Goal: Use online tool/utility: Utilize a website feature to perform a specific function

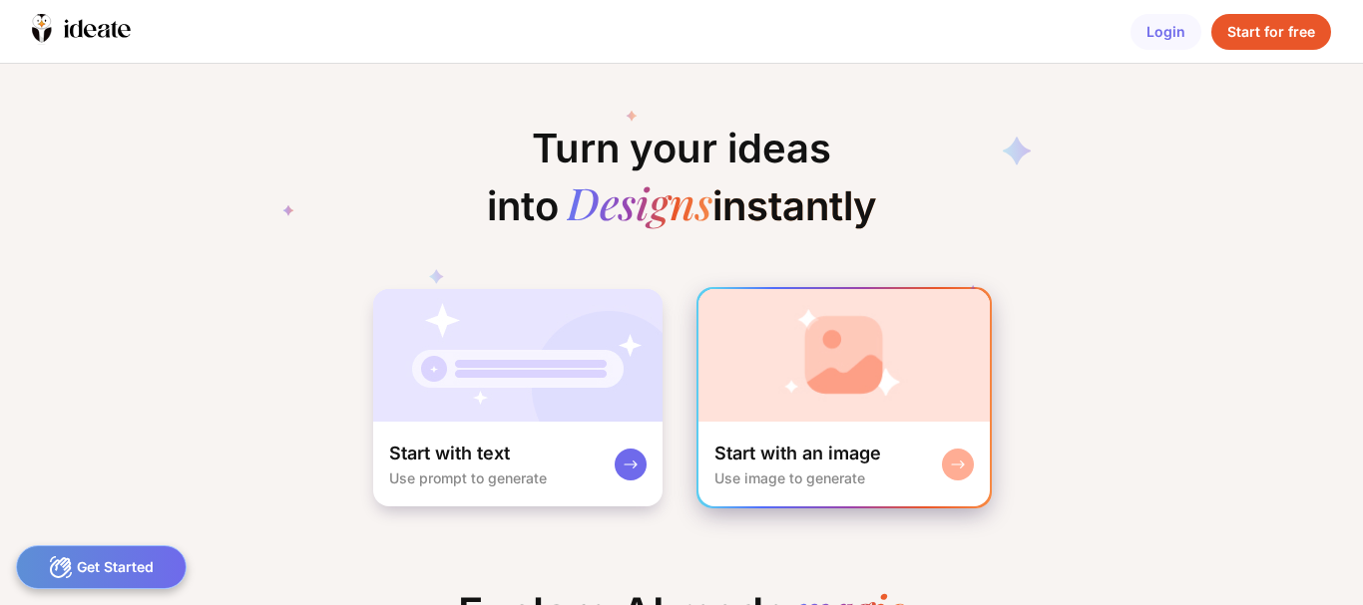
scroll to position [0, 170]
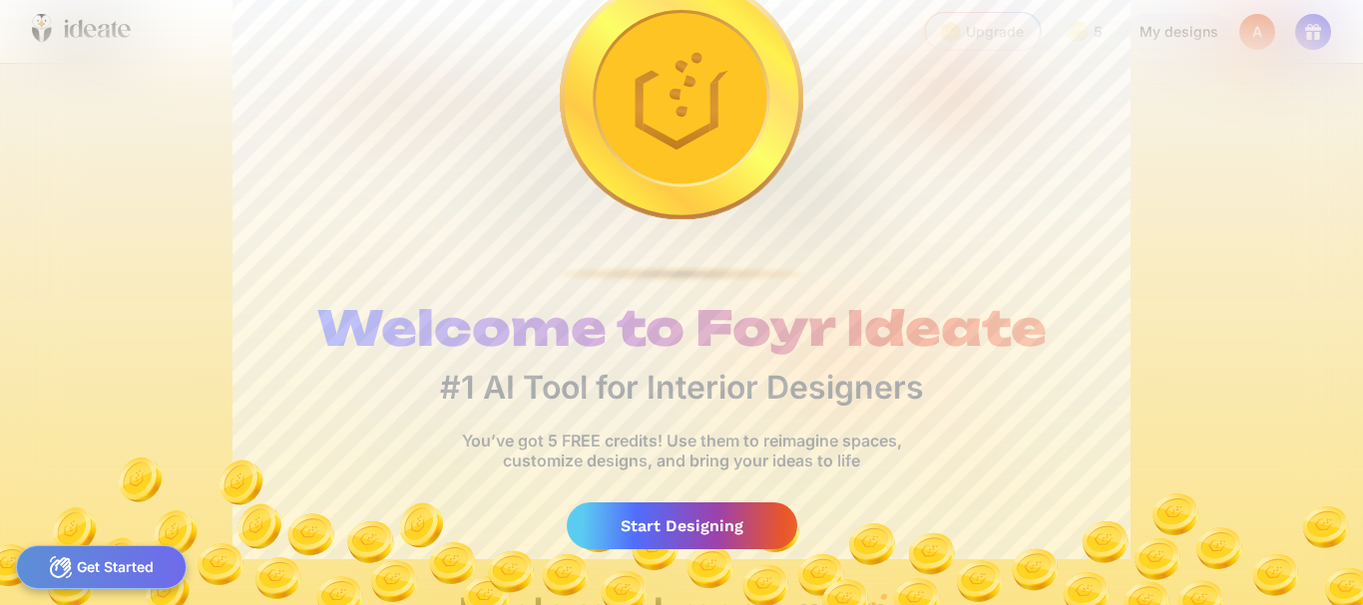
scroll to position [0, 10]
click at [692, 534] on div "Start Designing" at bounding box center [682, 526] width 230 height 47
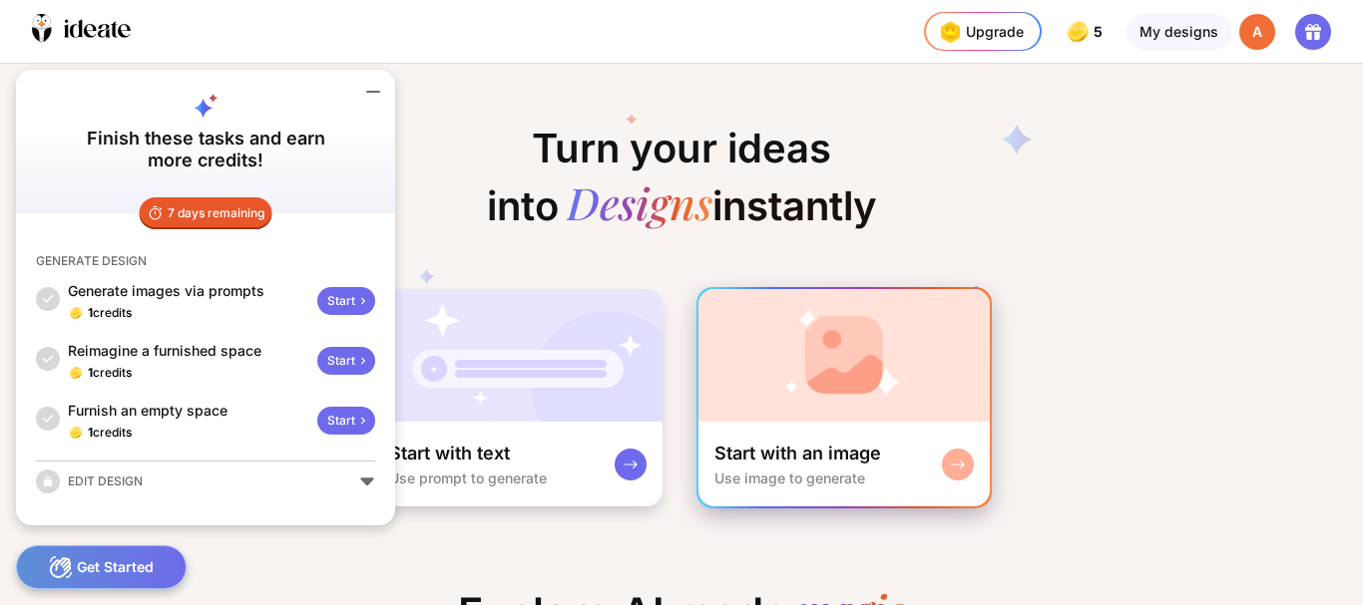
click at [963, 465] on rect at bounding box center [958, 465] width 16 height 16
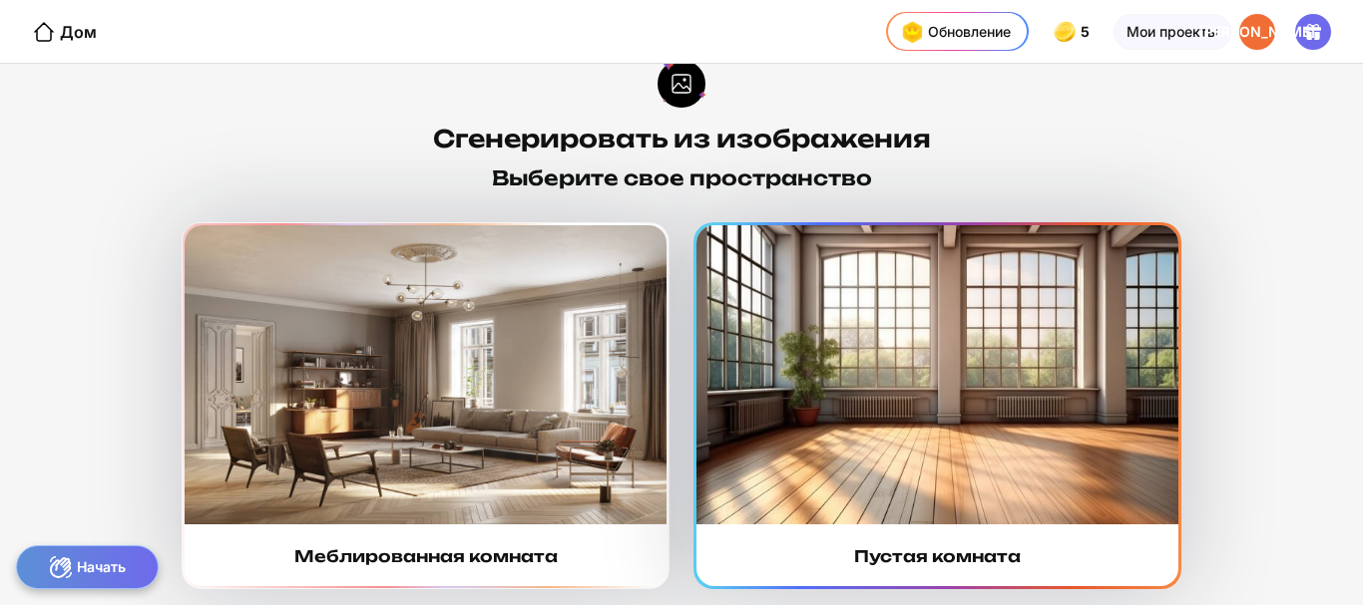
click at [1013, 375] on img at bounding box center [937, 374] width 482 height 299
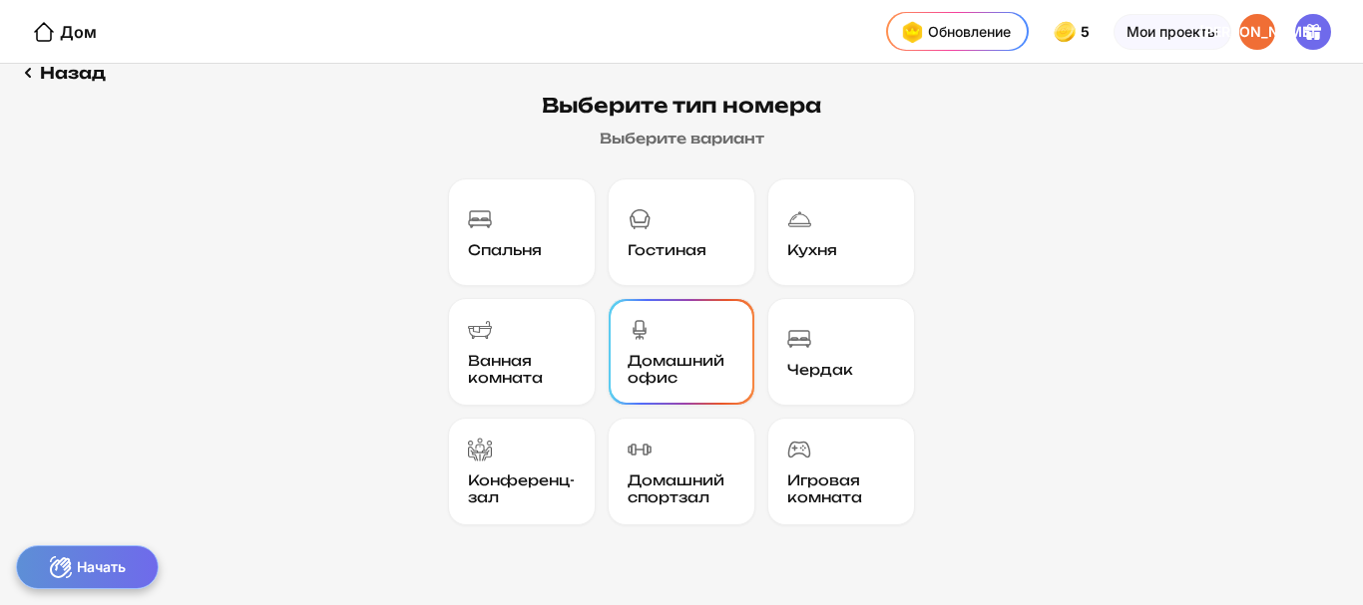
click at [642, 362] on font "Домашний офис" at bounding box center [675, 369] width 97 height 34
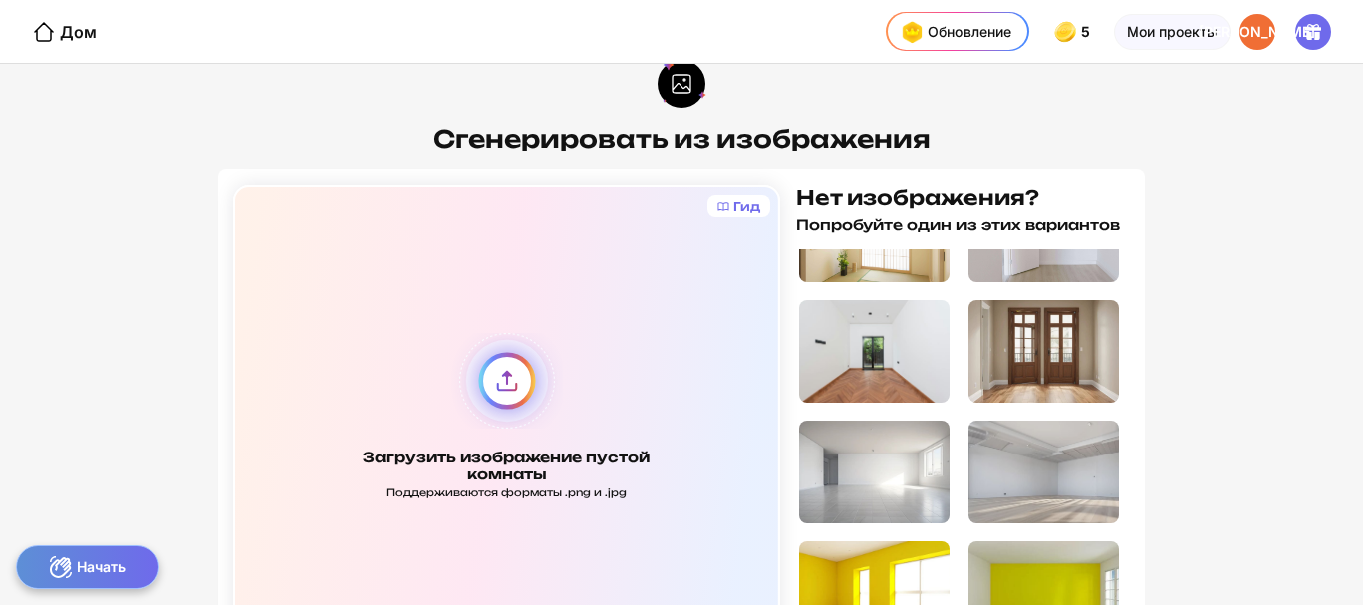
click at [496, 369] on div "Загрузить изображение пустой комнаты Поддерживаются форматы .png и .jpg" at bounding box center [506, 417] width 547 height 463
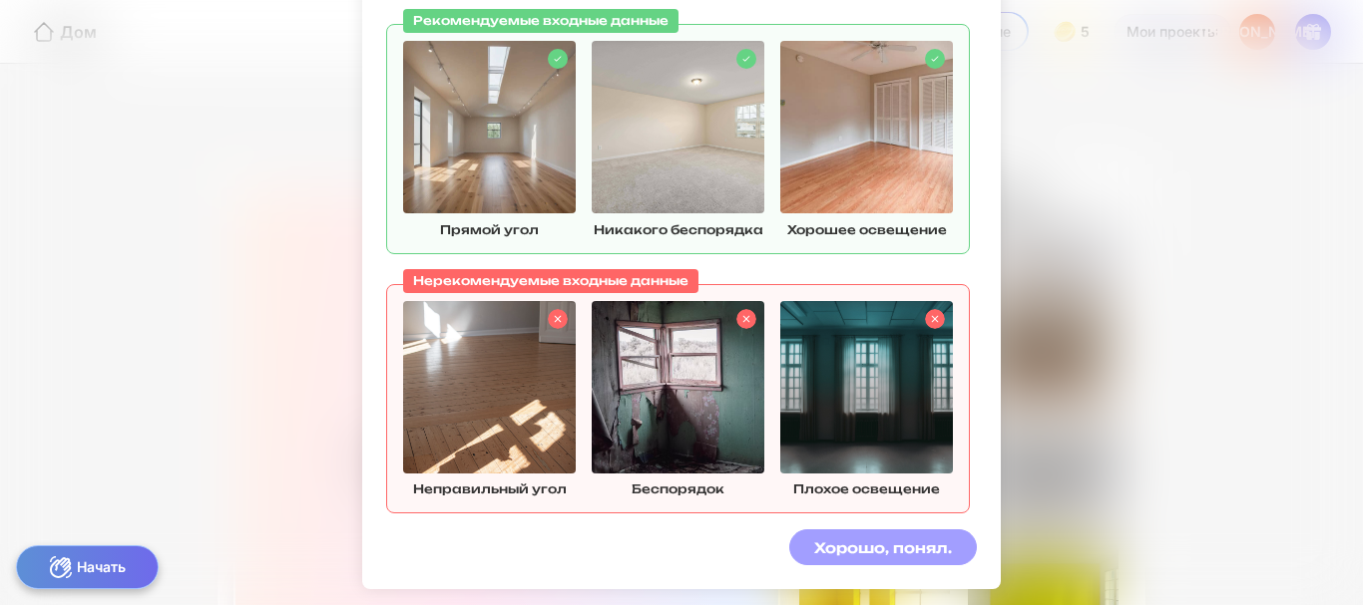
click at [923, 556] on font "Хорошо, понял." at bounding box center [883, 548] width 138 height 17
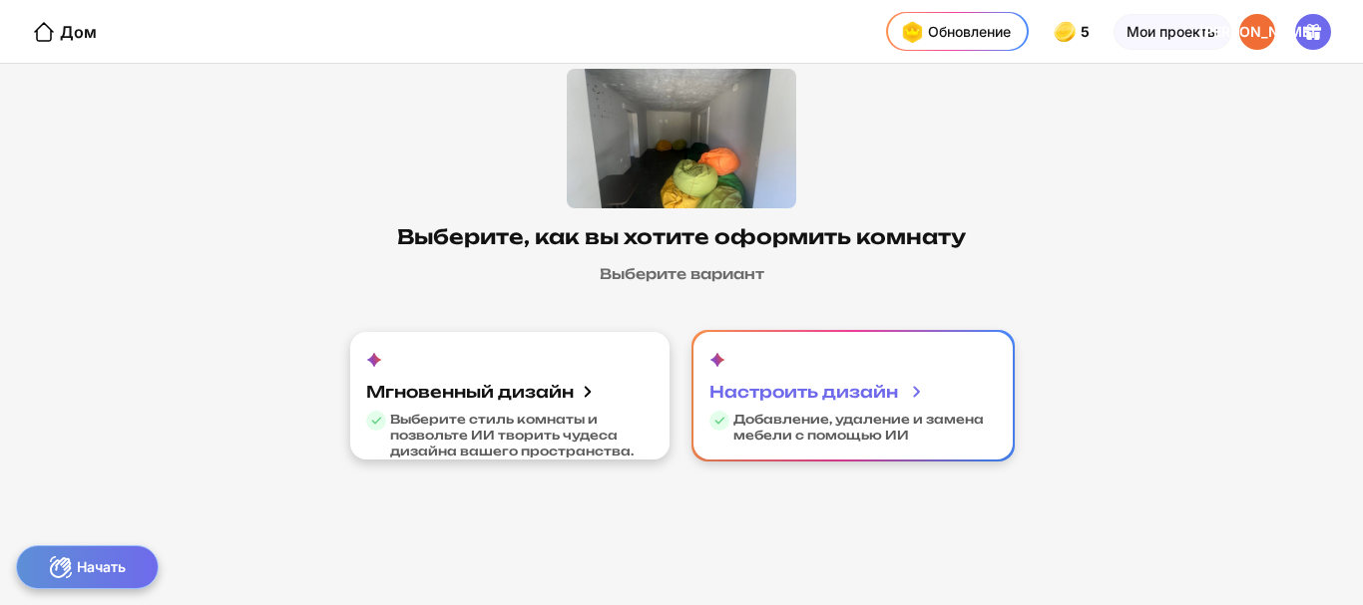
click at [860, 398] on font "Настроить дизайн" at bounding box center [803, 392] width 189 height 20
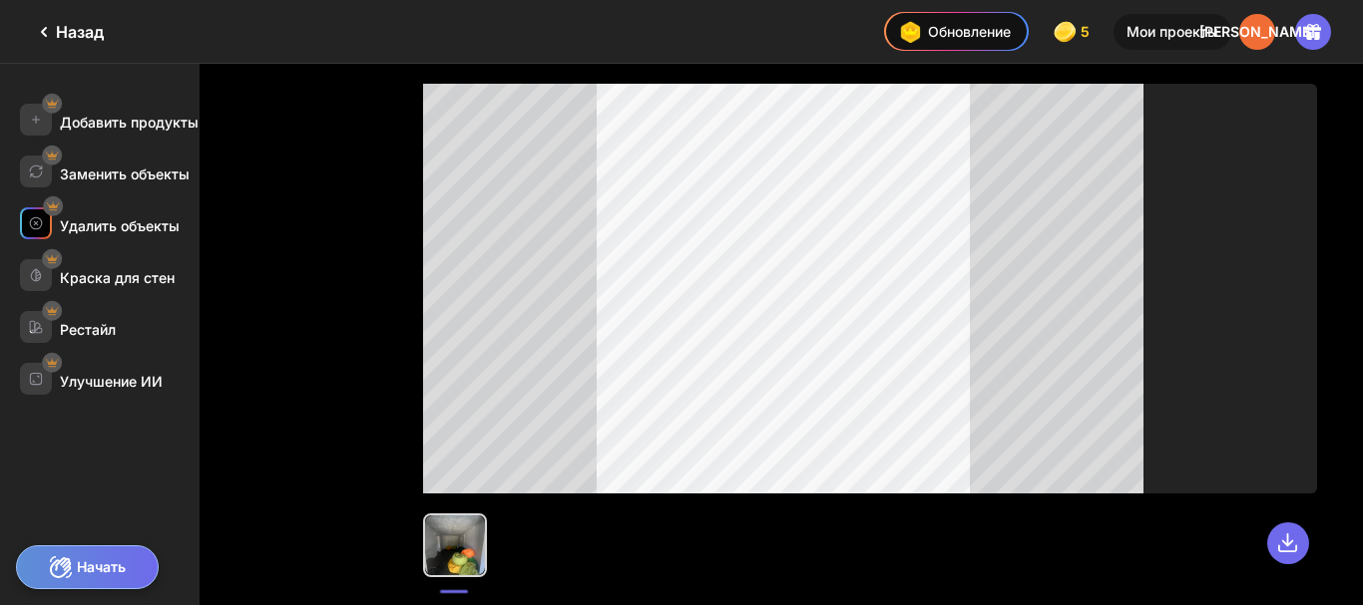
click at [145, 227] on font "Удалить объекты" at bounding box center [120, 225] width 120 height 17
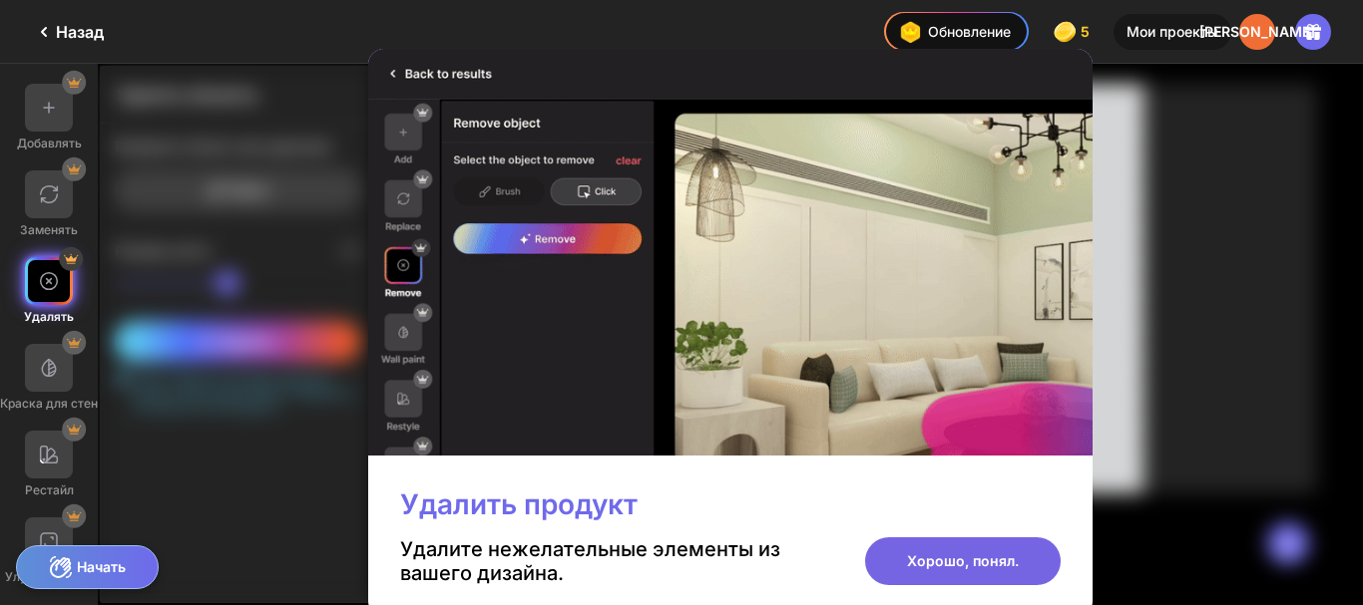
click at [941, 577] on div "Хорошо, понял." at bounding box center [963, 562] width 196 height 48
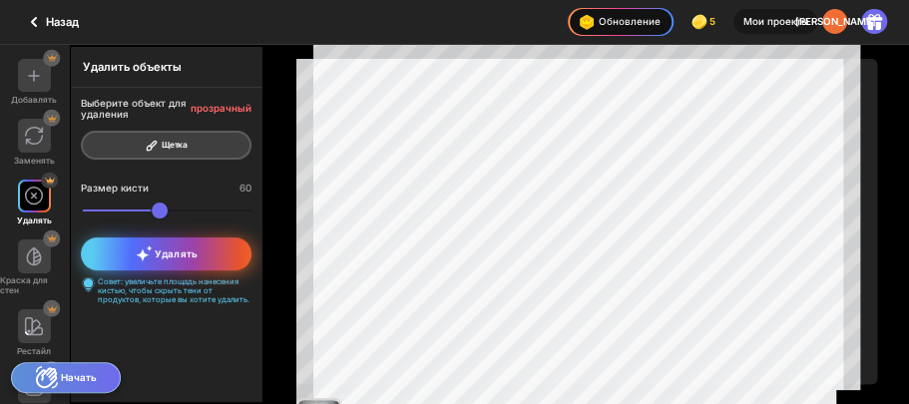
click at [163, 261] on span "Удалять" at bounding box center [167, 253] width 62 height 16
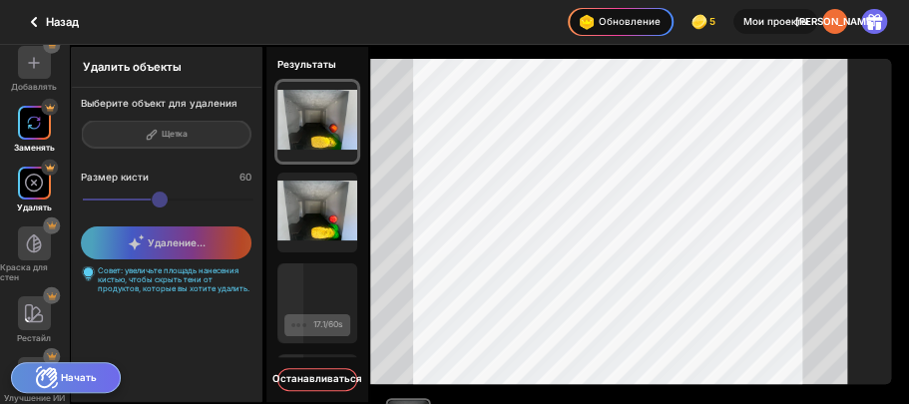
scroll to position [13, 0]
click at [44, 26] on icon at bounding box center [34, 22] width 24 height 24
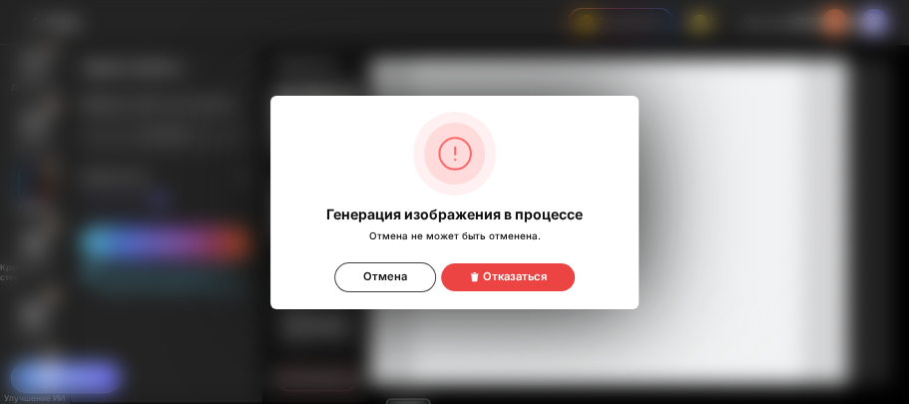
click at [495, 285] on div "Отказаться" at bounding box center [508, 277] width 134 height 28
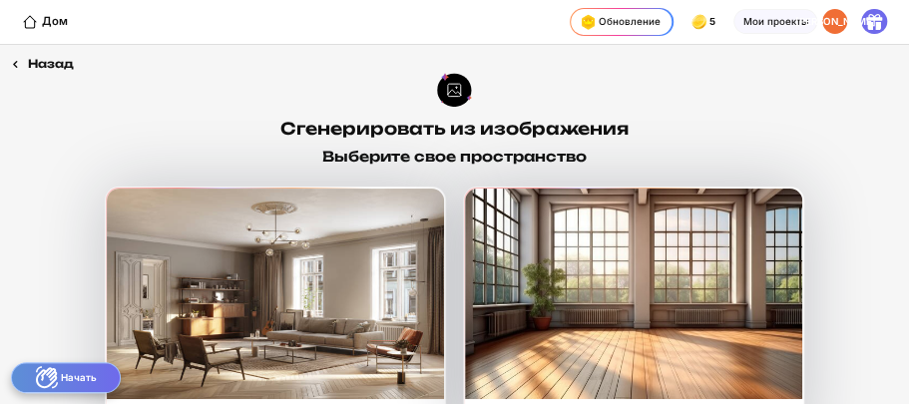
click at [34, 62] on font "Назад" at bounding box center [51, 64] width 46 height 14
click at [10, 60] on icon at bounding box center [15, 64] width 17 height 17
click at [24, 66] on div "Назад" at bounding box center [42, 64] width 85 height 39
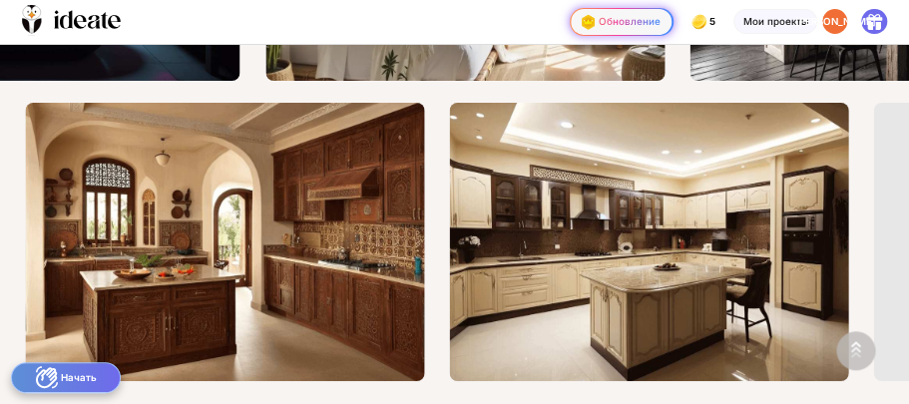
scroll to position [0, 629]
